Goal: Task Accomplishment & Management: Manage account settings

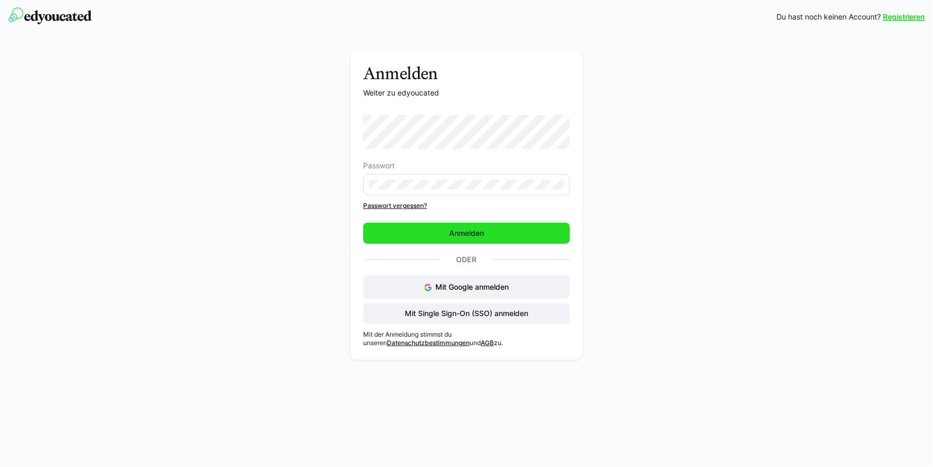
click at [463, 237] on span "Anmelden" at bounding box center [467, 233] width 38 height 11
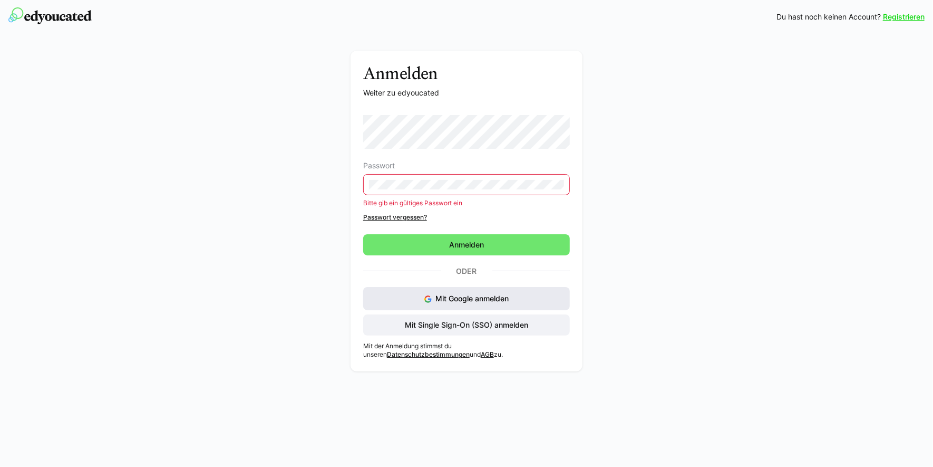
click at [464, 297] on span "Mit Google anmelden" at bounding box center [472, 298] width 73 height 9
click at [462, 322] on span "Mit Single Sign-On (SSO) anmelden" at bounding box center [466, 325] width 127 height 11
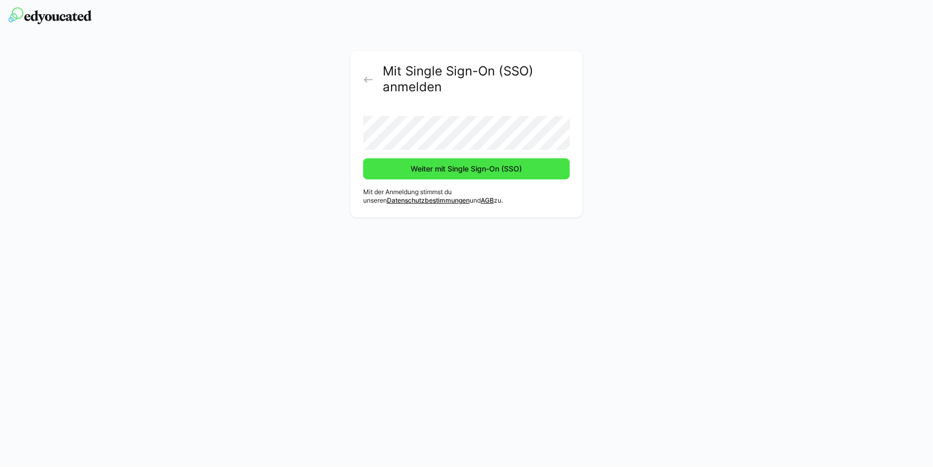
click at [432, 169] on span "Weiter mit Single Sign-On (SSO)" at bounding box center [467, 168] width 114 height 11
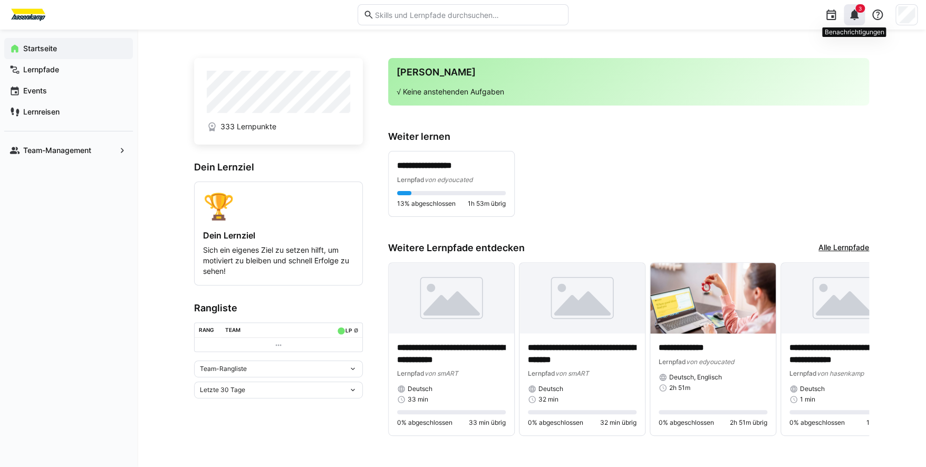
click at [853, 12] on eds-icon at bounding box center [854, 14] width 13 height 13
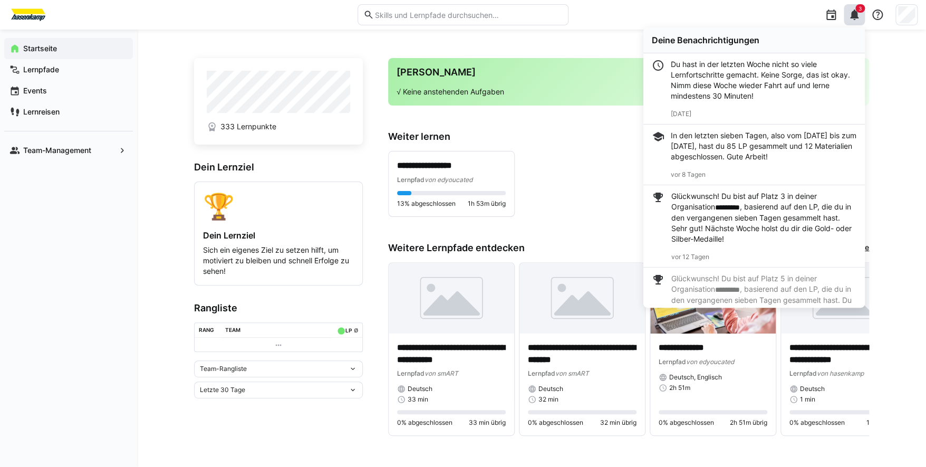
click at [891, 101] on div "**********" at bounding box center [531, 252] width 789 height 445
